Goal: Transaction & Acquisition: Purchase product/service

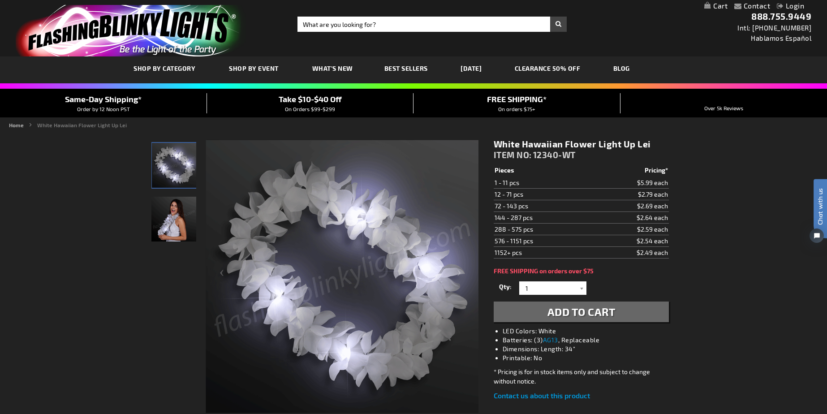
click at [285, 147] on div "Close dialog Get 10% Off Subscribe and save today Unlock Offer Submit" at bounding box center [413, 207] width 827 height 414
click at [578, 288] on div at bounding box center [578, 287] width 9 height 13
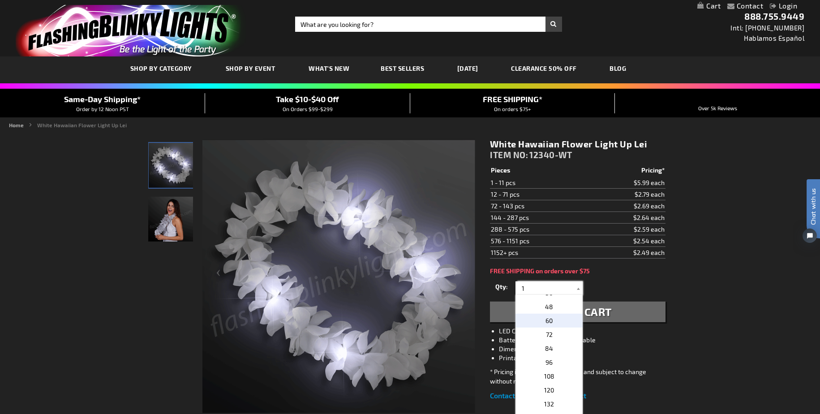
scroll to position [194, 0]
click at [554, 333] on p "72" at bounding box center [549, 330] width 67 height 14
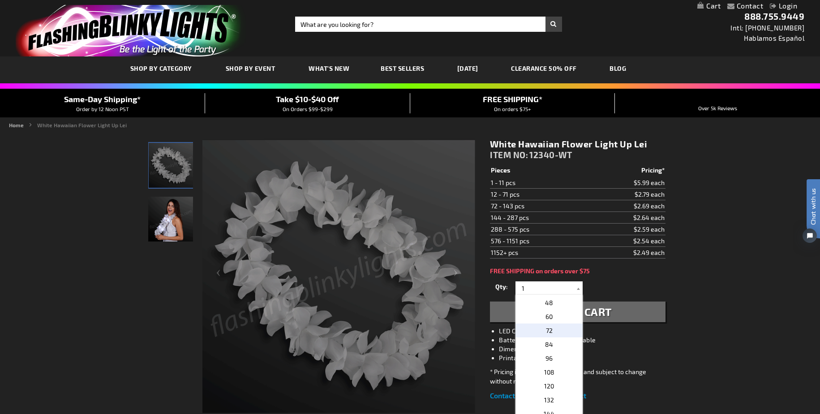
type input "72"
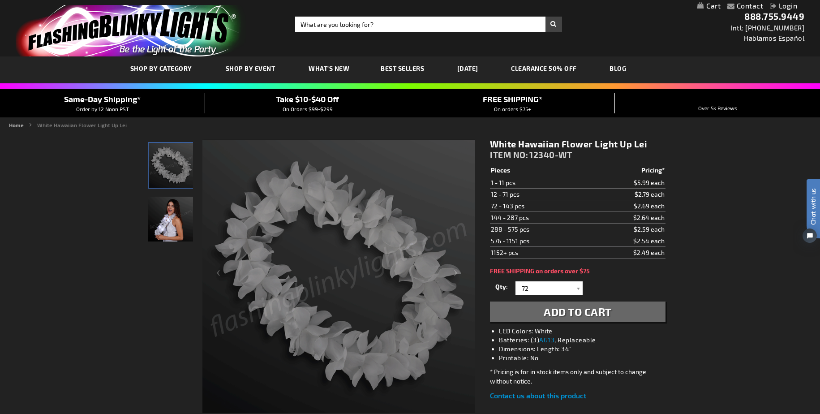
click at [663, 295] on div "Qty 1 2 3 4 5 6 7 8 9 10 11 12 24 36 48 60 72 84 96 108 120 132 144 156 168" at bounding box center [577, 288] width 175 height 18
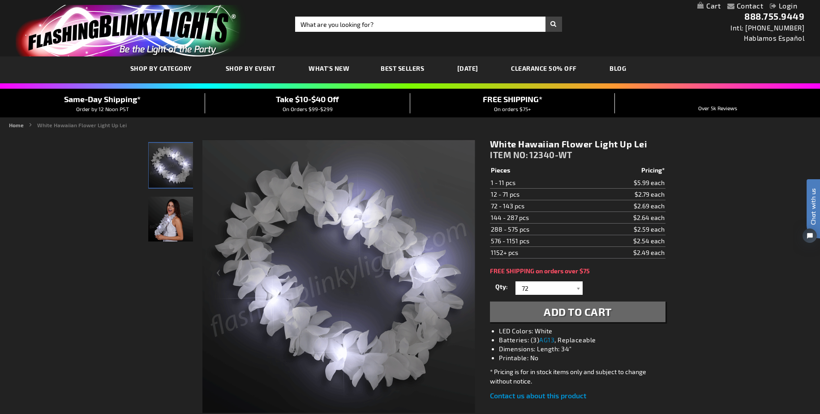
click at [646, 313] on button "Add to Cart" at bounding box center [577, 312] width 175 height 21
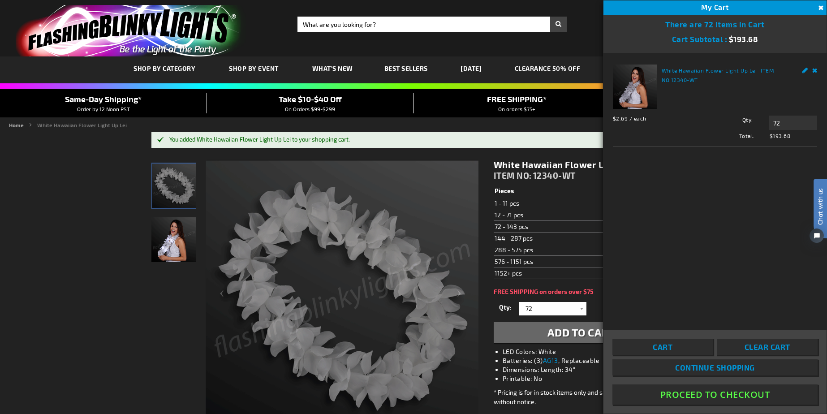
click at [820, 8] on button "Close" at bounding box center [820, 8] width 10 height 10
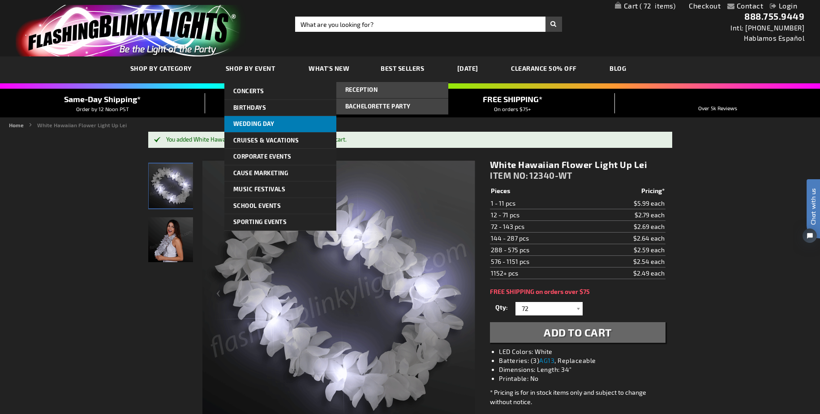
click at [277, 123] on link "Wedding Day" at bounding box center [280, 124] width 112 height 16
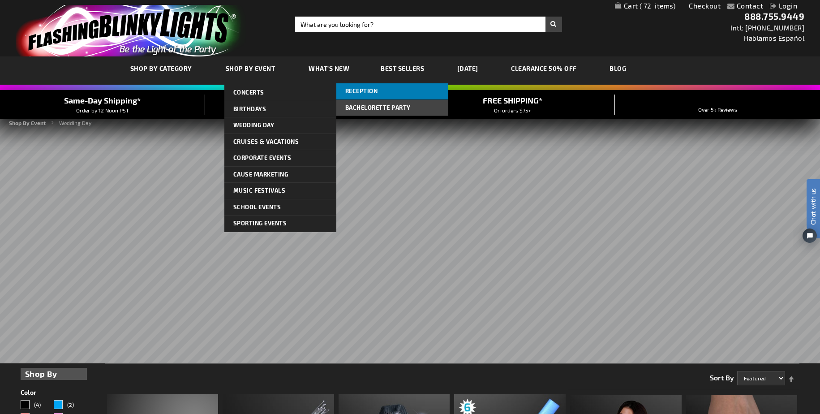
click at [365, 93] on span "Reception" at bounding box center [361, 90] width 33 height 7
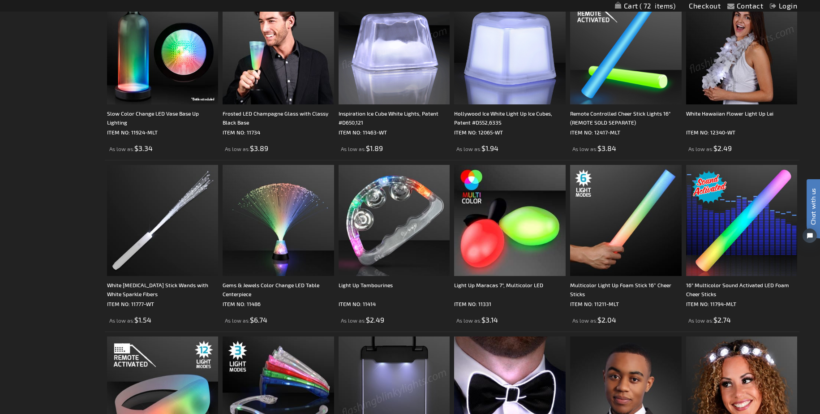
scroll to position [545, 0]
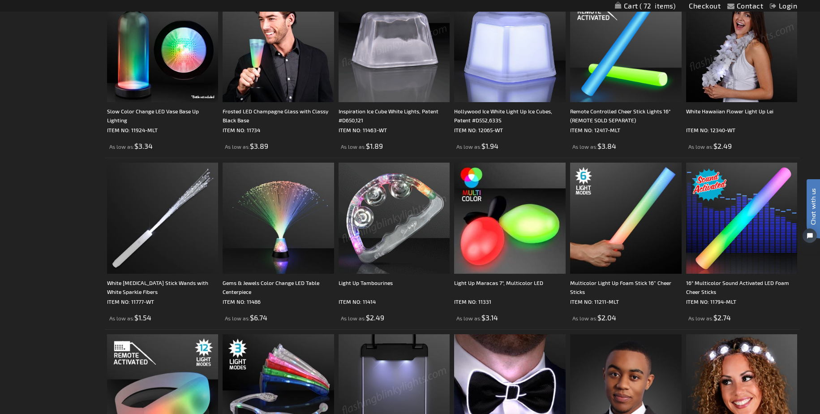
click at [391, 212] on img at bounding box center [395, 219] width 112 height 112
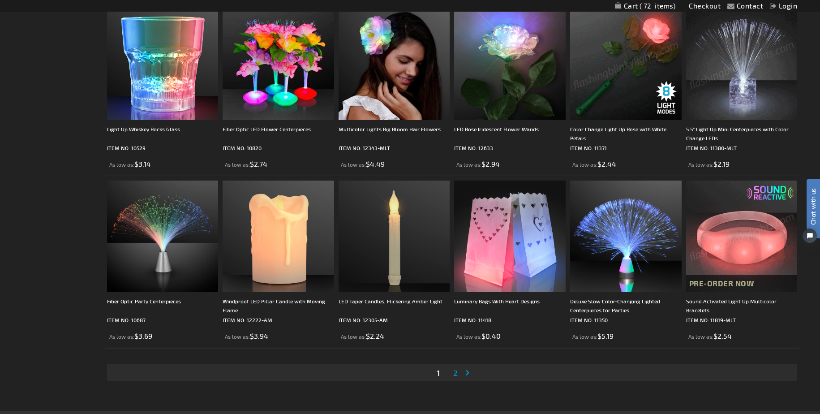
scroll to position [1708, 0]
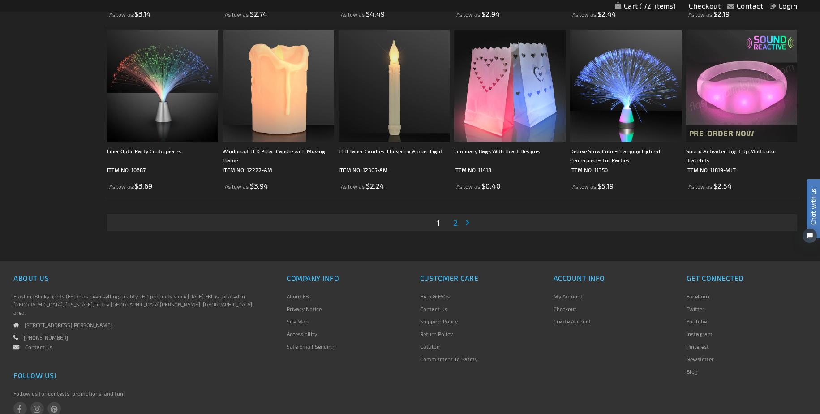
click at [452, 225] on link "Page 2" at bounding box center [456, 222] width 8 height 13
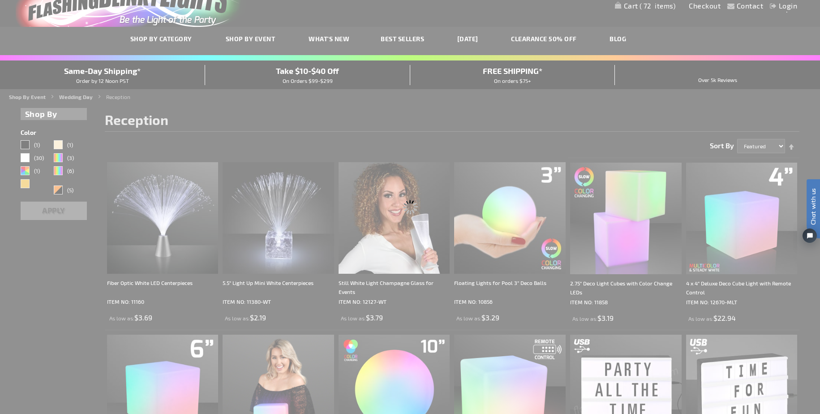
scroll to position [9, 0]
